Goal: Information Seeking & Learning: Learn about a topic

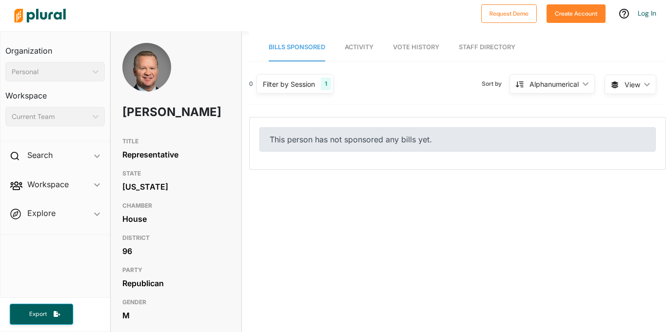
scroll to position [263, 0]
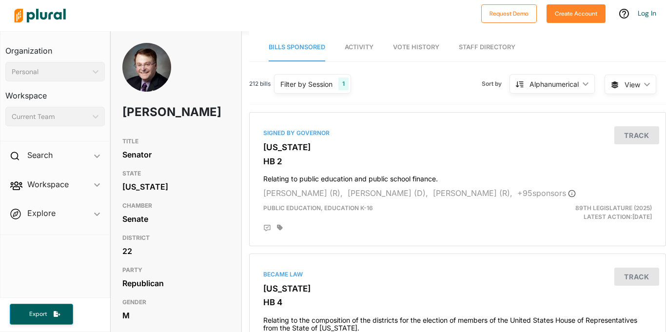
click at [429, 50] on span "Vote History" at bounding box center [416, 46] width 46 height 7
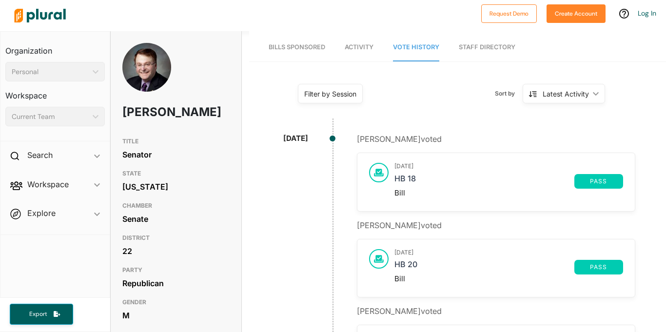
click at [305, 52] on link "Bills Sponsored" at bounding box center [297, 48] width 57 height 28
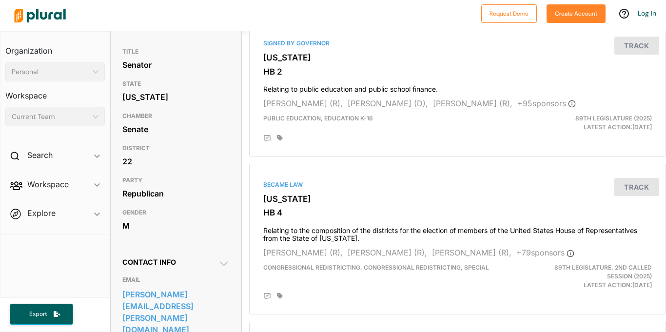
scroll to position [91, 0]
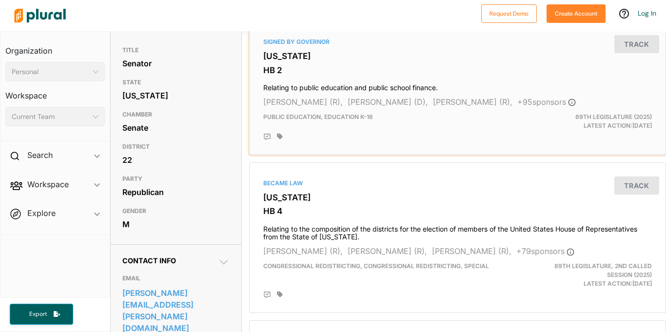
click at [310, 89] on h4 "Relating to public education and public school finance." at bounding box center [457, 85] width 389 height 13
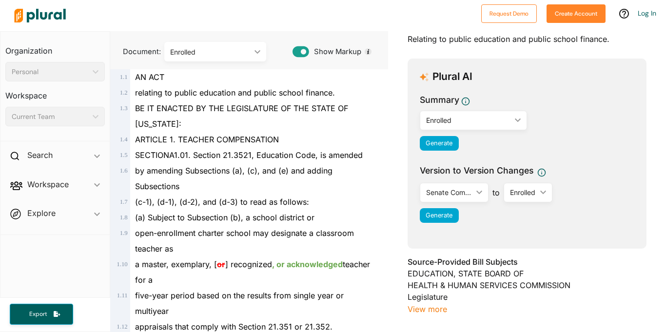
scroll to position [30, 0]
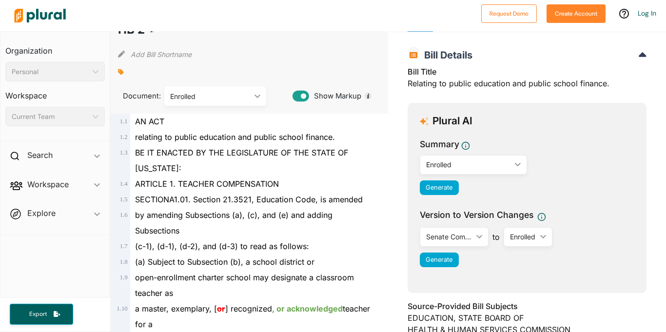
click at [465, 168] on div "Enrolled" at bounding box center [468, 164] width 85 height 10
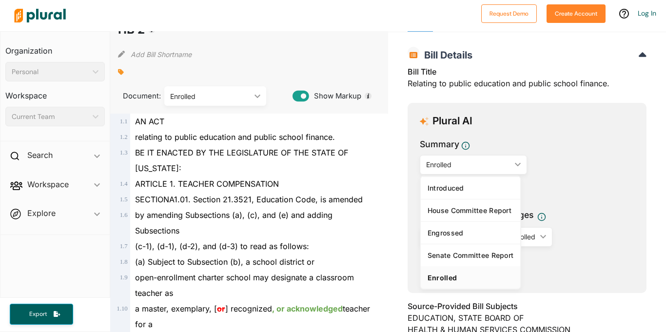
click at [572, 189] on div "Generate" at bounding box center [527, 187] width 215 height 15
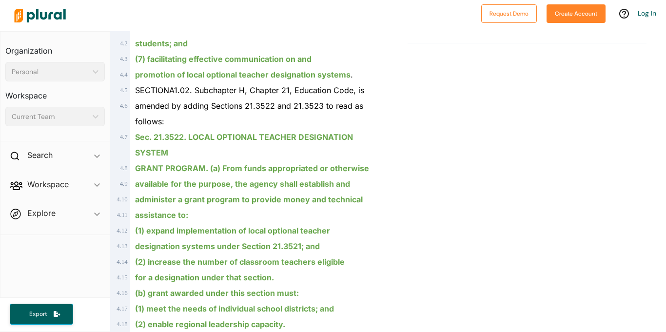
scroll to position [1653, 0]
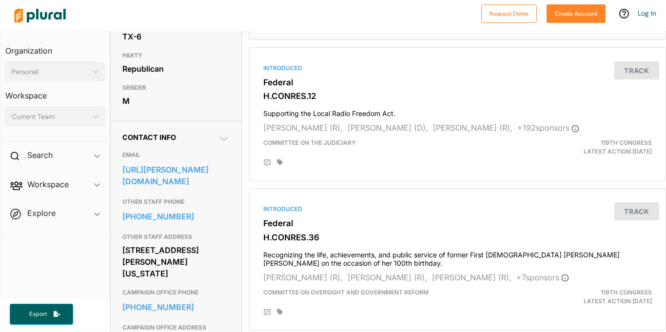
scroll to position [218, 0]
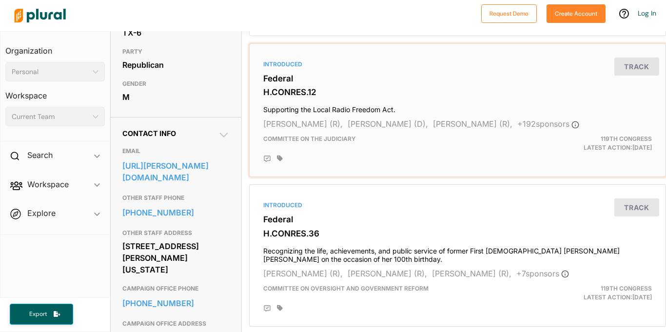
click at [317, 109] on h4 "Supporting the Local Radio Freedom Act." at bounding box center [457, 107] width 389 height 13
